Goal: Navigation & Orientation: Find specific page/section

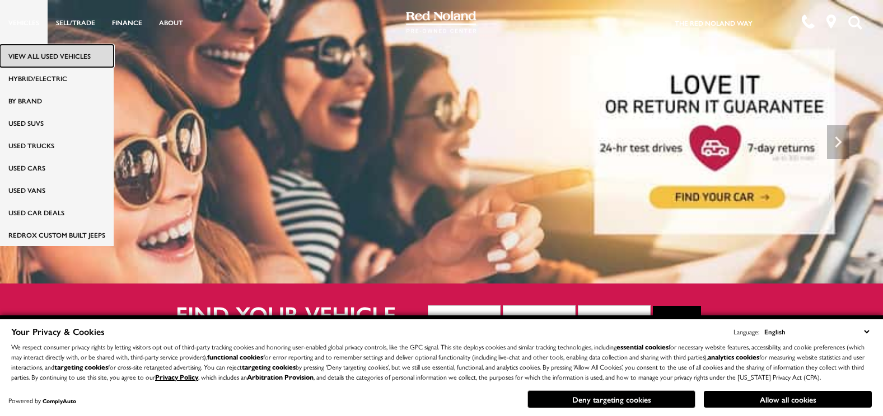
click at [24, 60] on link "View All Used Vehicles" at bounding box center [57, 56] width 114 height 22
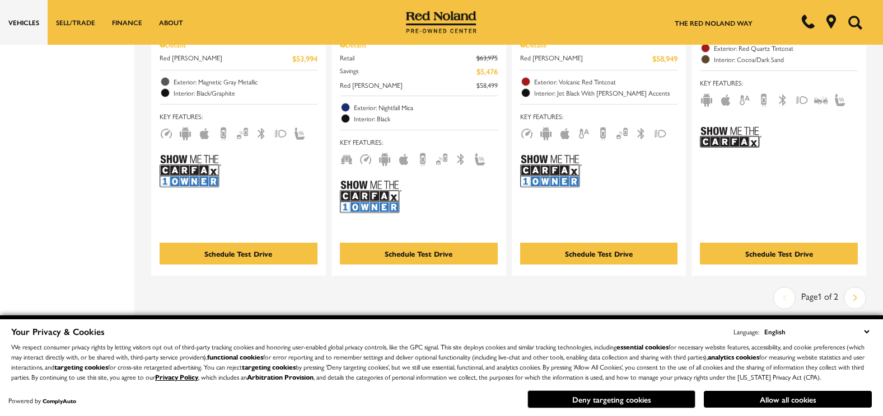
scroll to position [2463, 0]
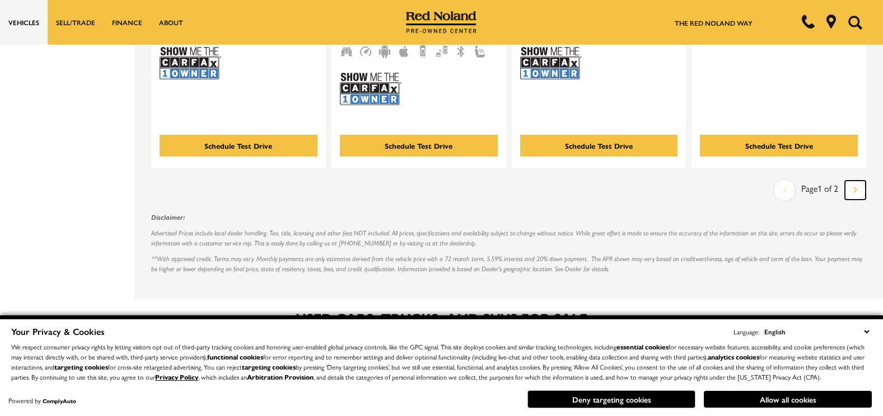
click at [865, 181] on link "Next" at bounding box center [855, 190] width 21 height 19
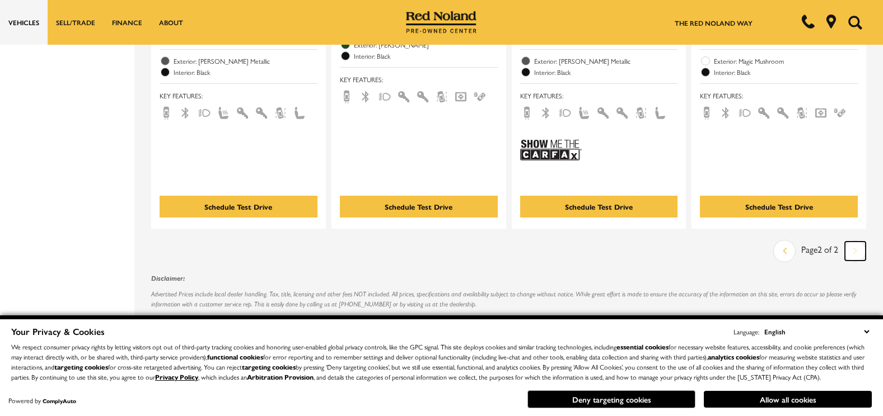
scroll to position [1993, 0]
